Goal: Task Accomplishment & Management: Use online tool/utility

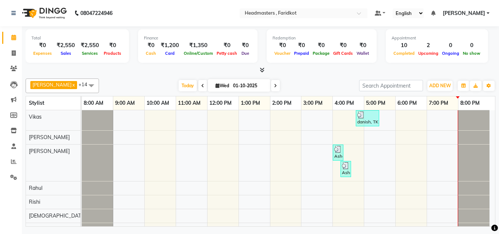
scroll to position [143, 0]
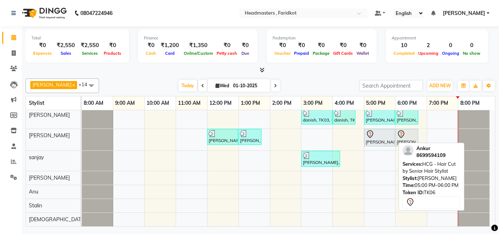
click at [377, 141] on div "[PERSON_NAME], TK06, 05:00 PM-06:00 PM, HCG - Hair Cut by Senior Hair Stylist" at bounding box center [379, 137] width 29 height 15
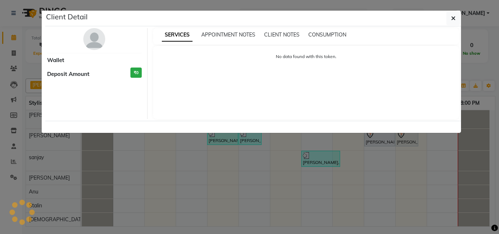
select select "7"
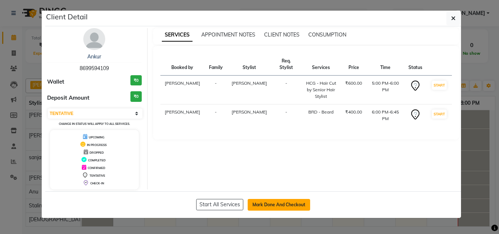
click at [292, 204] on button "Mark Done And Checkout" at bounding box center [279, 205] width 62 height 12
select select "service"
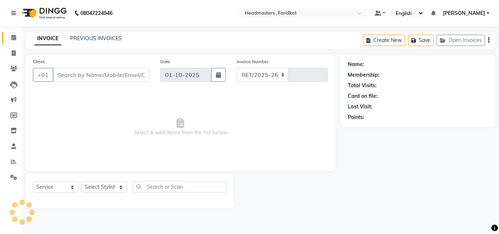
select select "7919"
type input "1357"
type input "8699594109"
select select "76903"
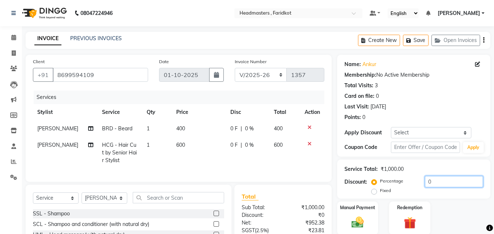
click at [425, 180] on input "0" at bounding box center [454, 181] width 58 height 11
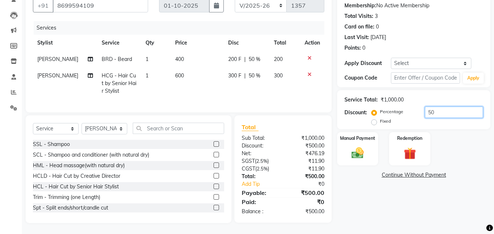
scroll to position [75, 0]
type input "50"
click at [364, 139] on div "Manual Payment" at bounding box center [357, 149] width 43 height 35
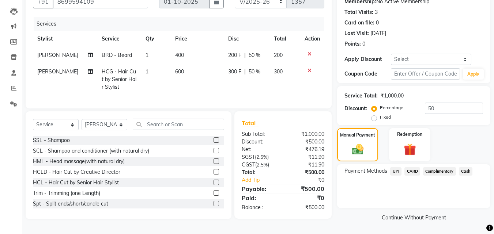
click at [467, 168] on span "Cash" at bounding box center [466, 171] width 14 height 8
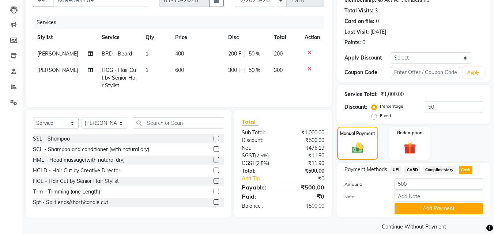
click at [434, 220] on div "Name: Ankur Membership: No Active Membership Total Visits: 3 Card on file: 0 La…" at bounding box center [416, 106] width 159 height 252
click at [436, 209] on button "Add Payment" at bounding box center [438, 208] width 88 height 11
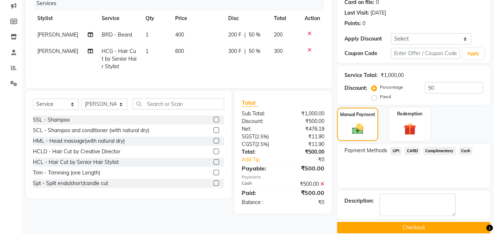
scroll to position [104, 0]
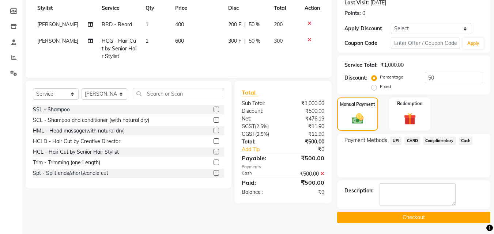
click at [400, 220] on button "Checkout" at bounding box center [413, 217] width 153 height 11
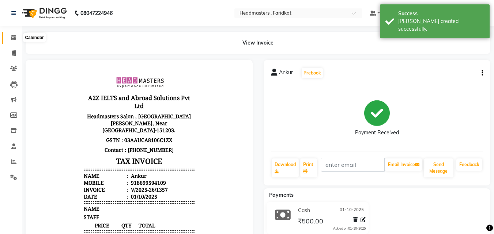
click at [9, 38] on span at bounding box center [13, 38] width 13 height 8
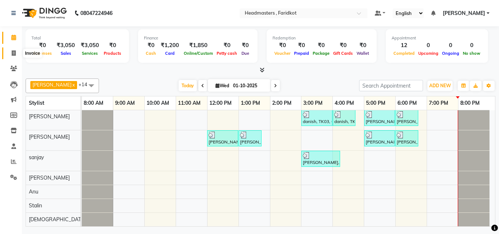
click at [12, 54] on icon at bounding box center [14, 52] width 4 height 5
select select "service"
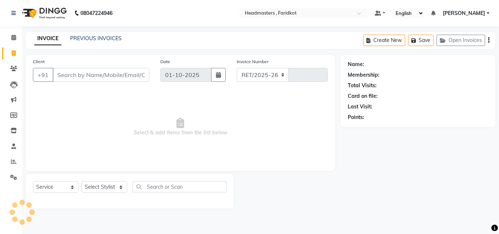
select select "7919"
type input "1358"
click at [106, 36] on link "PREVIOUS INVOICES" at bounding box center [96, 38] width 52 height 7
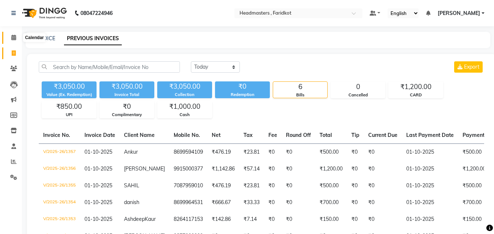
click at [9, 36] on span at bounding box center [13, 38] width 13 height 8
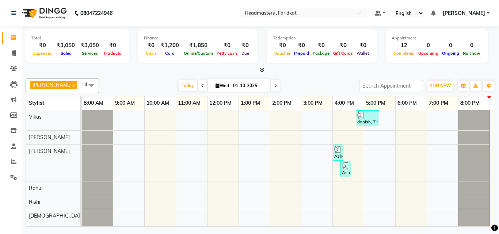
click at [260, 71] on icon at bounding box center [262, 69] width 5 height 5
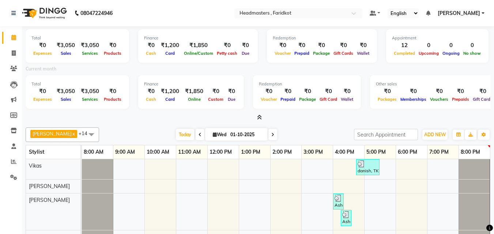
click at [257, 116] on icon at bounding box center [259, 117] width 5 height 5
